Goal: Check status: Check status

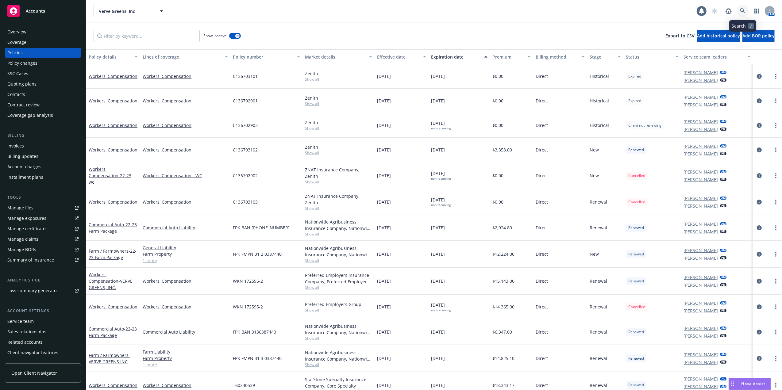
click at [745, 10] on icon at bounding box center [743, 11] width 6 height 6
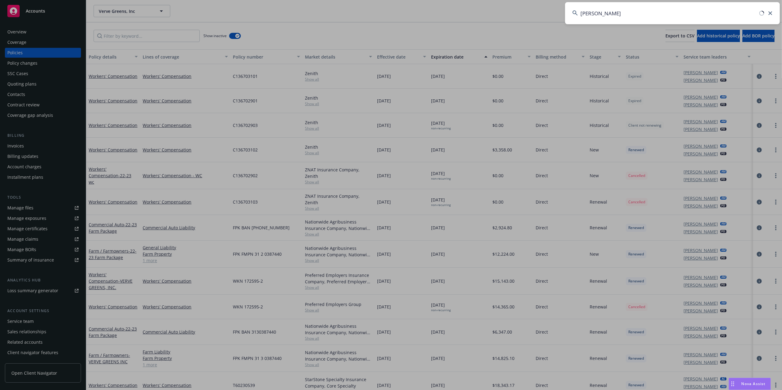
type input "Daniel Garcia"
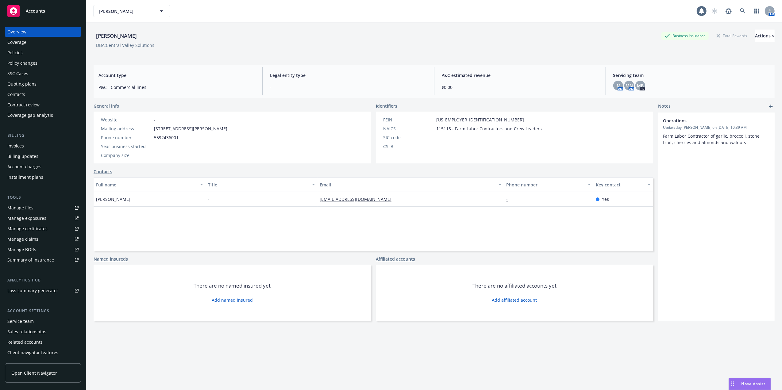
click at [15, 83] on div "Quoting plans" at bounding box center [21, 84] width 29 height 10
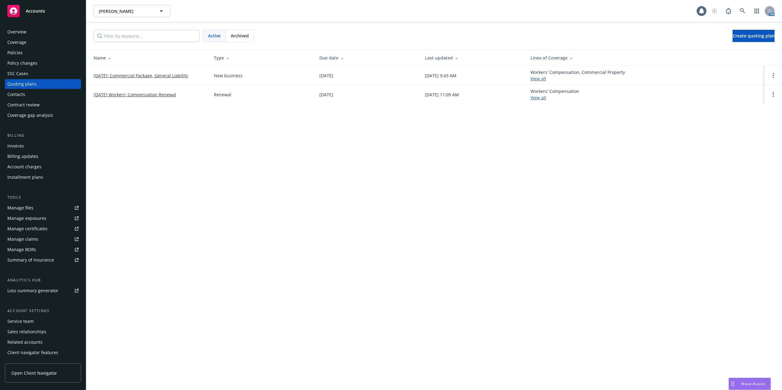
click at [134, 75] on link "08/24/2025: Commercial Package, General Liability" at bounding box center [141, 75] width 94 height 6
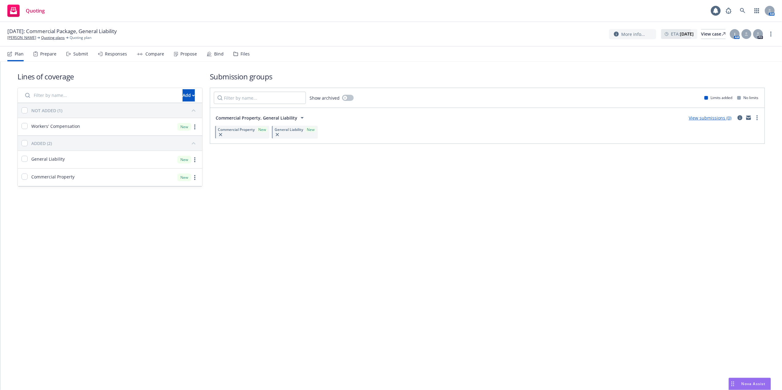
click at [704, 120] on link "View submissions (0)" at bounding box center [709, 118] width 43 height 6
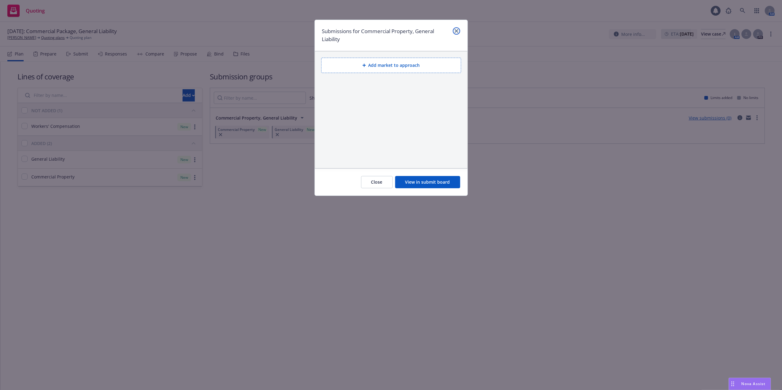
click at [456, 32] on icon "close" at bounding box center [456, 31] width 4 height 4
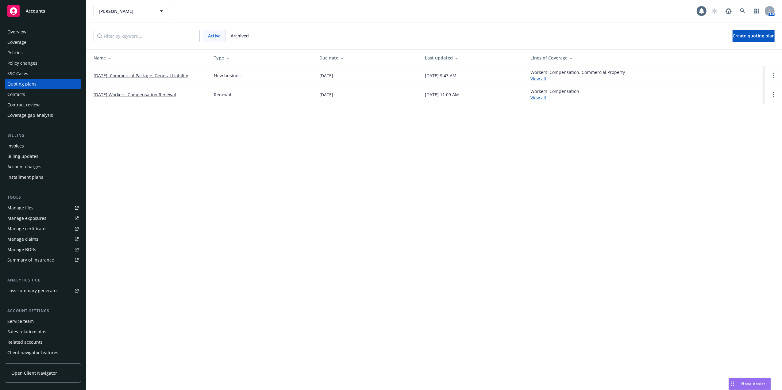
click at [145, 95] on link "[DATE] Workers' Compensation Renewal" at bounding box center [135, 94] width 82 height 6
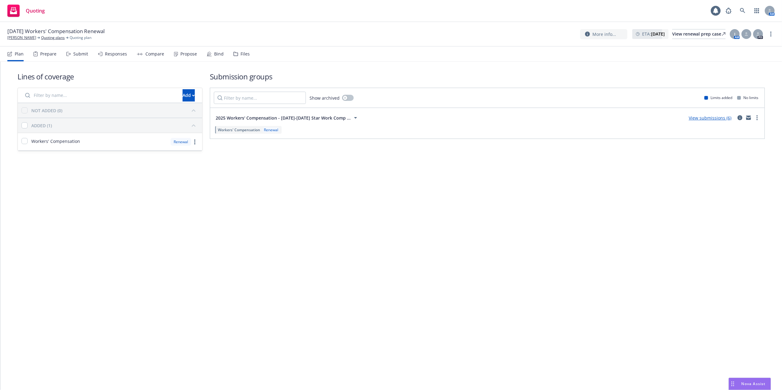
click at [702, 115] on link "View submissions (6)" at bounding box center [709, 118] width 43 height 6
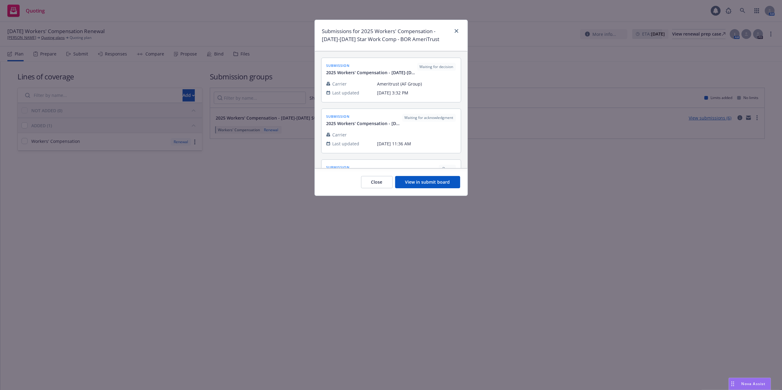
click at [443, 182] on button "View in submit board" at bounding box center [427, 182] width 65 height 12
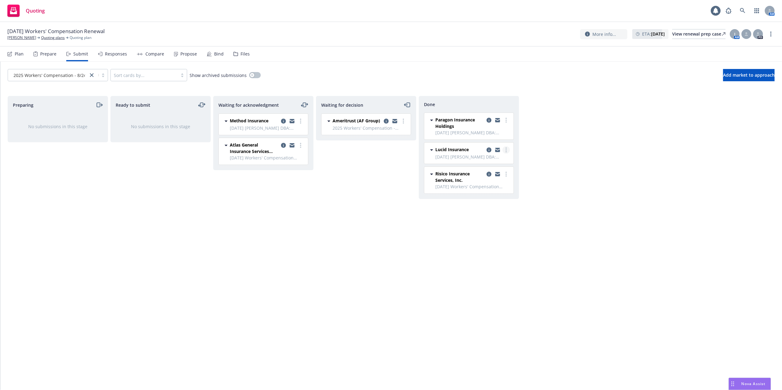
click at [505, 148] on icon "more" at bounding box center [505, 150] width 1 height 5
click at [672, 31] on div "View renewal prep case" at bounding box center [698, 33] width 53 height 9
click at [742, 10] on icon at bounding box center [743, 11] width 6 height 6
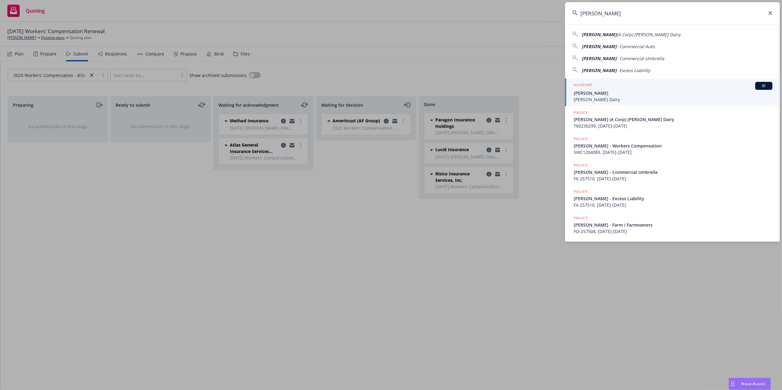
type input "[PERSON_NAME]"
click at [578, 94] on li "ACCOUNT BI Vitor Borba Vitor Borba Dairy" at bounding box center [672, 93] width 215 height 28
click at [639, 90] on div "ACCOUNT BI" at bounding box center [672, 86] width 199 height 8
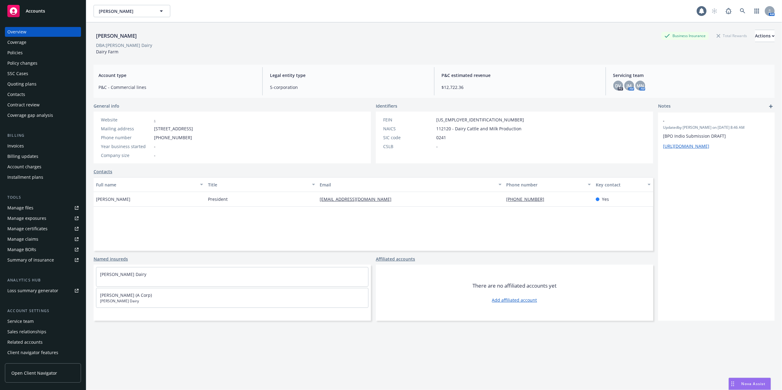
click at [20, 82] on div "Quoting plans" at bounding box center [21, 84] width 29 height 10
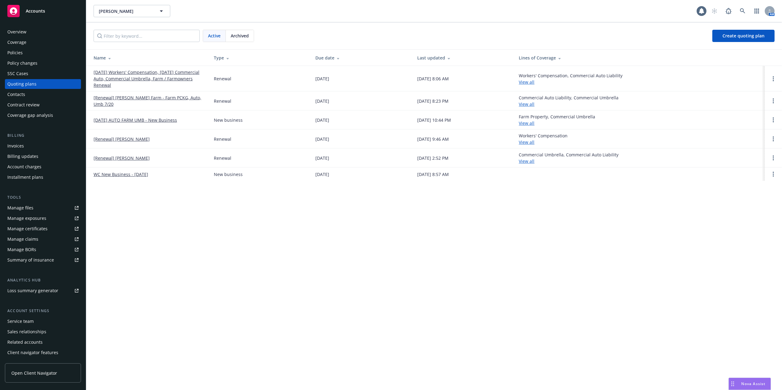
click at [130, 74] on link "[DATE] Workers' Compensation, [DATE] Commercial Auto, Commercial Umbrella, Farm…" at bounding box center [149, 78] width 110 height 19
